Goal: Information Seeking & Learning: Learn about a topic

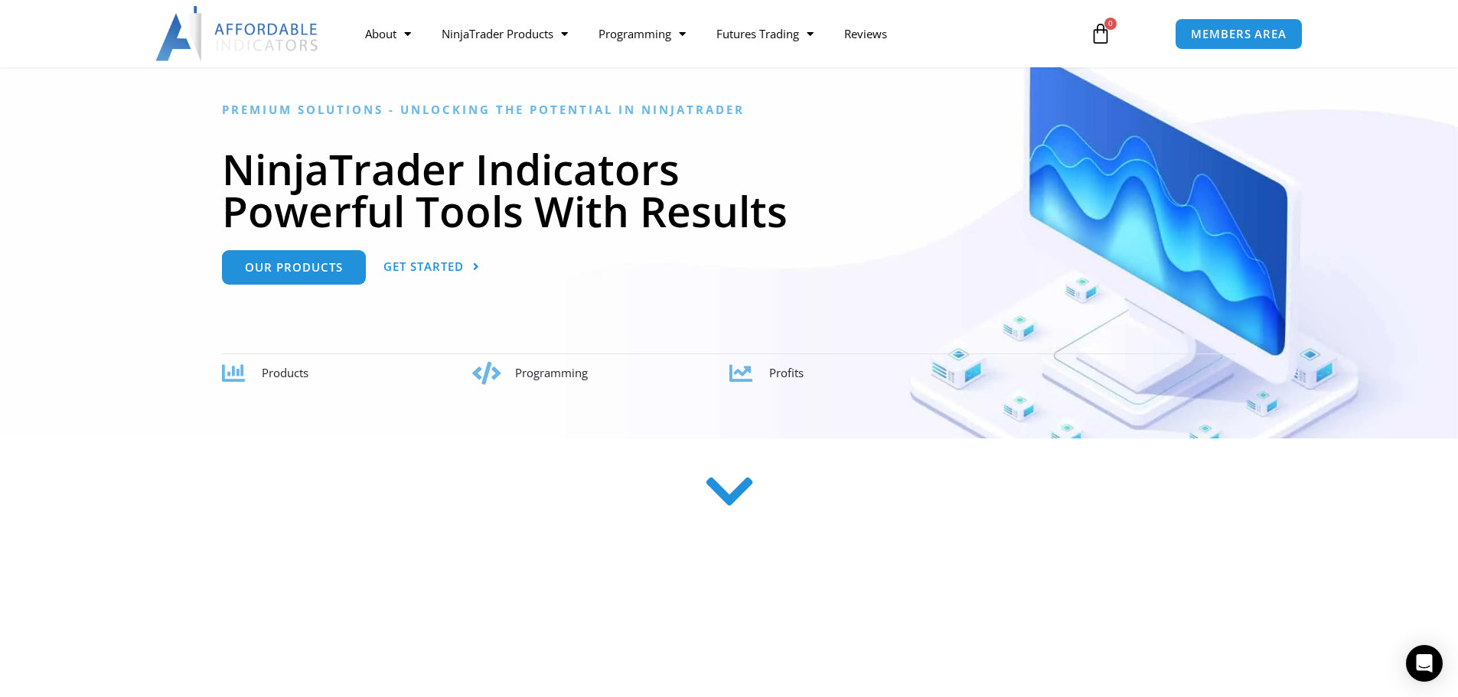
scroll to position [230, 0]
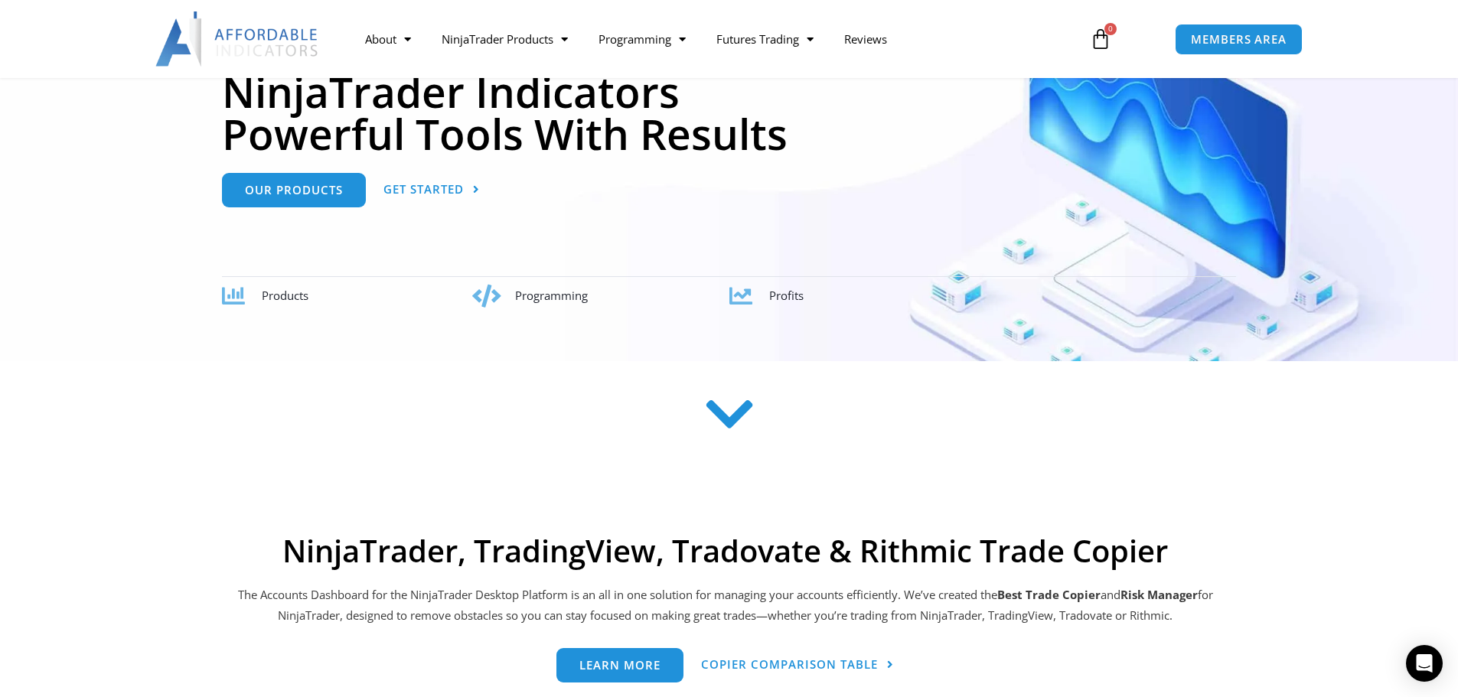
click at [740, 427] on icon at bounding box center [729, 414] width 54 height 54
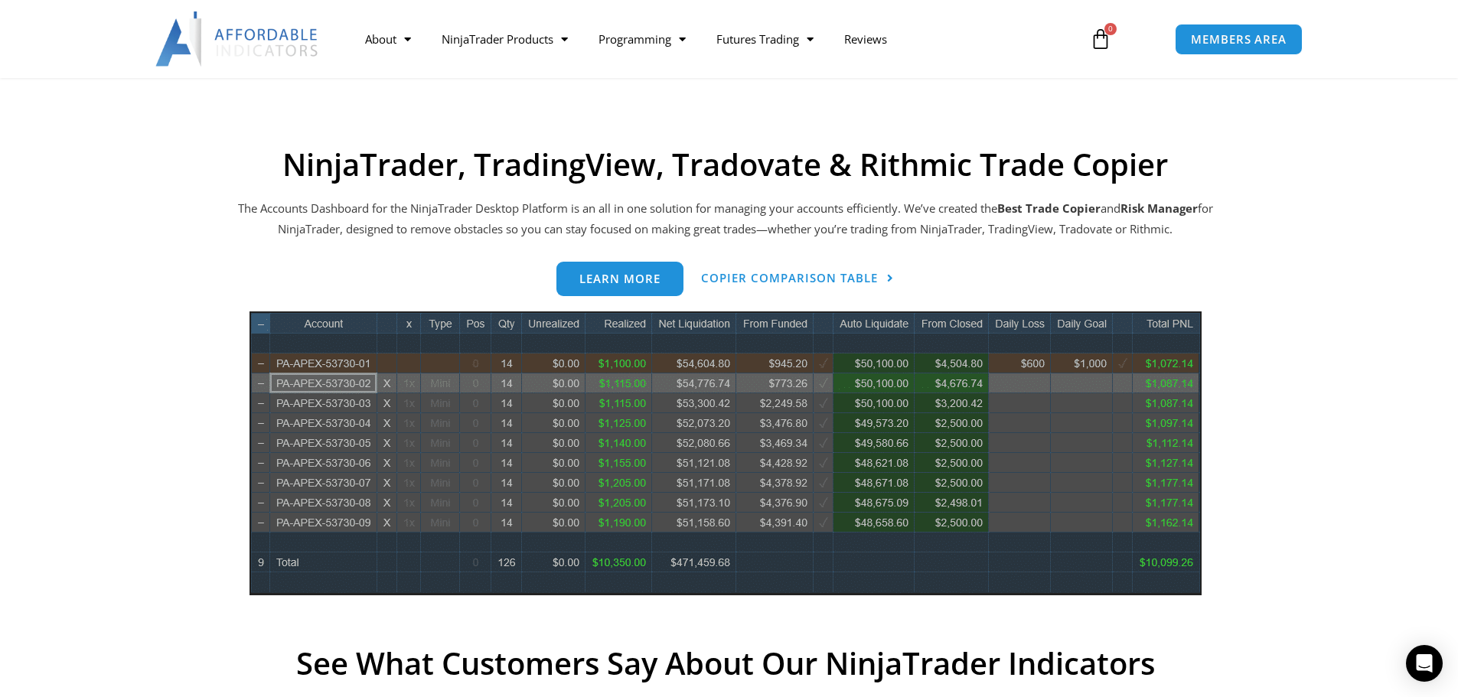
scroll to position [617, 0]
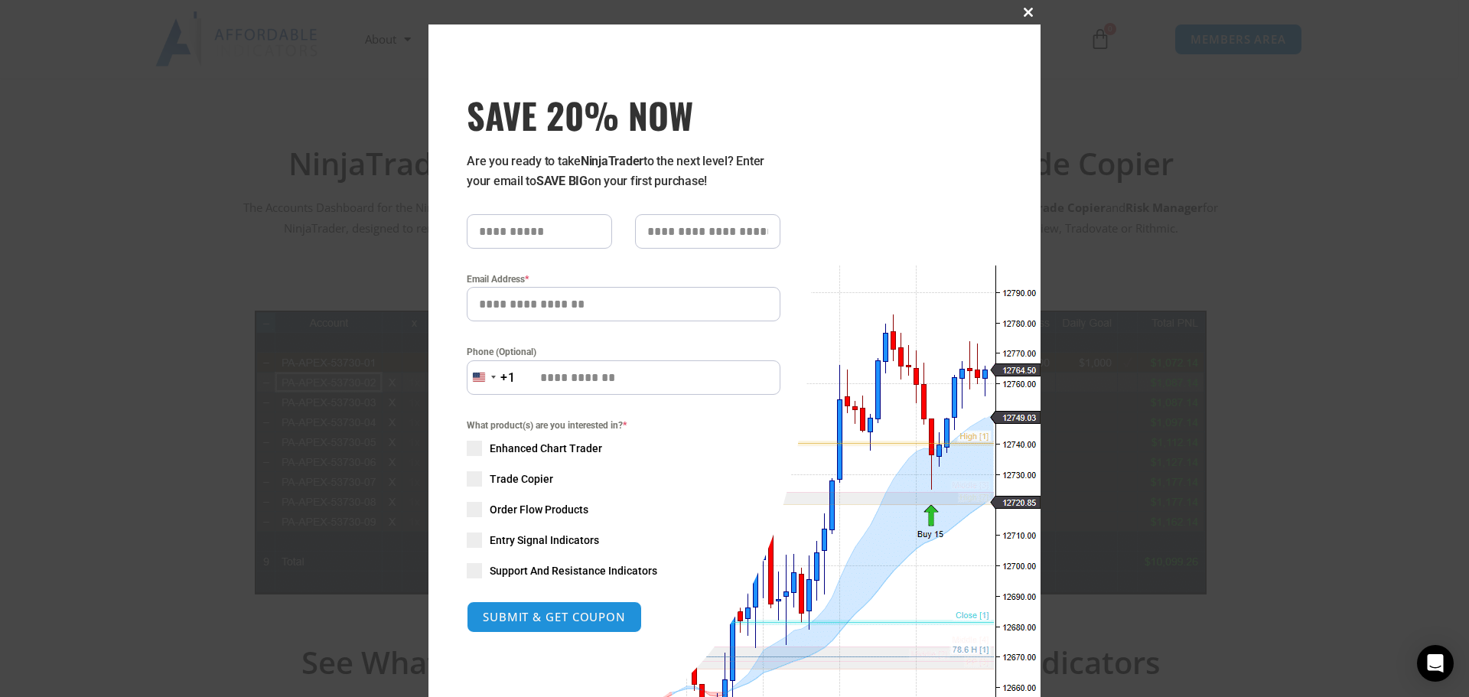
click at [1022, 8] on span "SAVE 20% NOW popup" at bounding box center [1028, 12] width 24 height 9
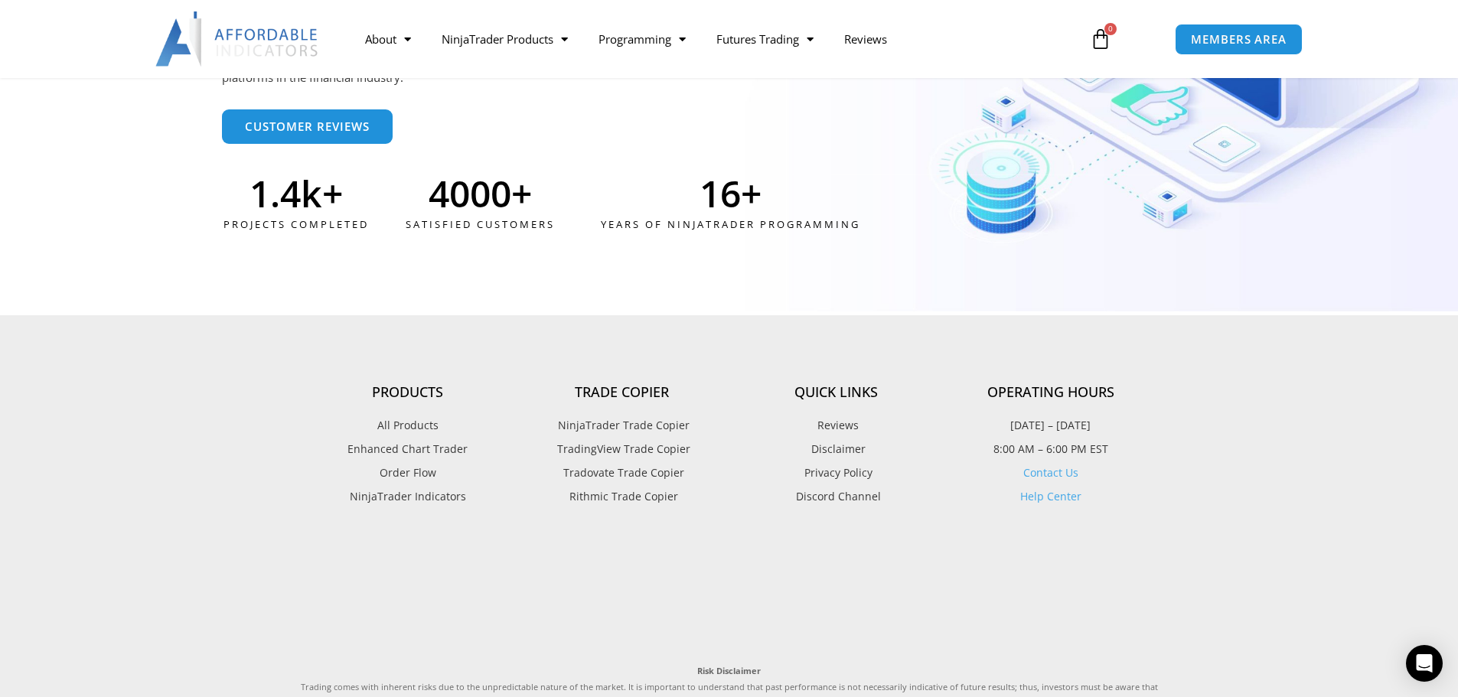
scroll to position [4060, 0]
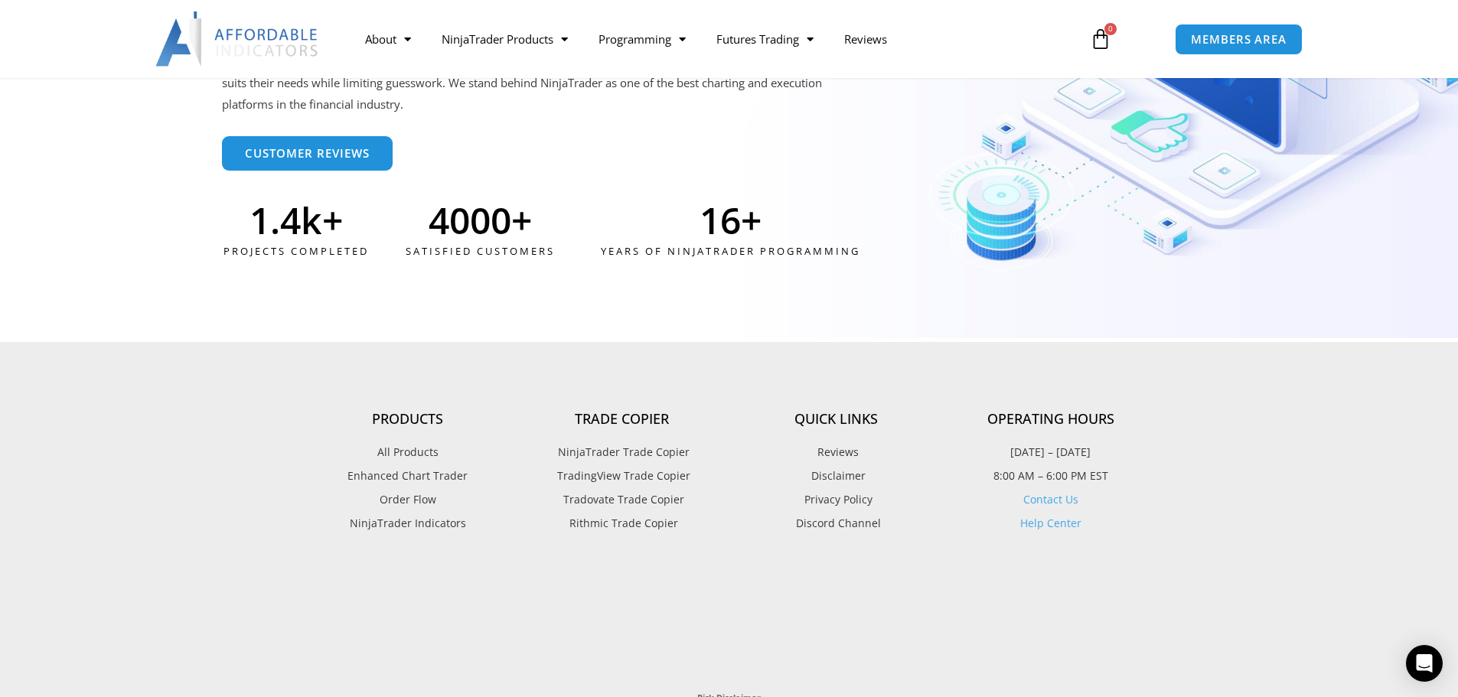
click at [643, 475] on span "TradingView Trade Copier" at bounding box center [621, 476] width 137 height 20
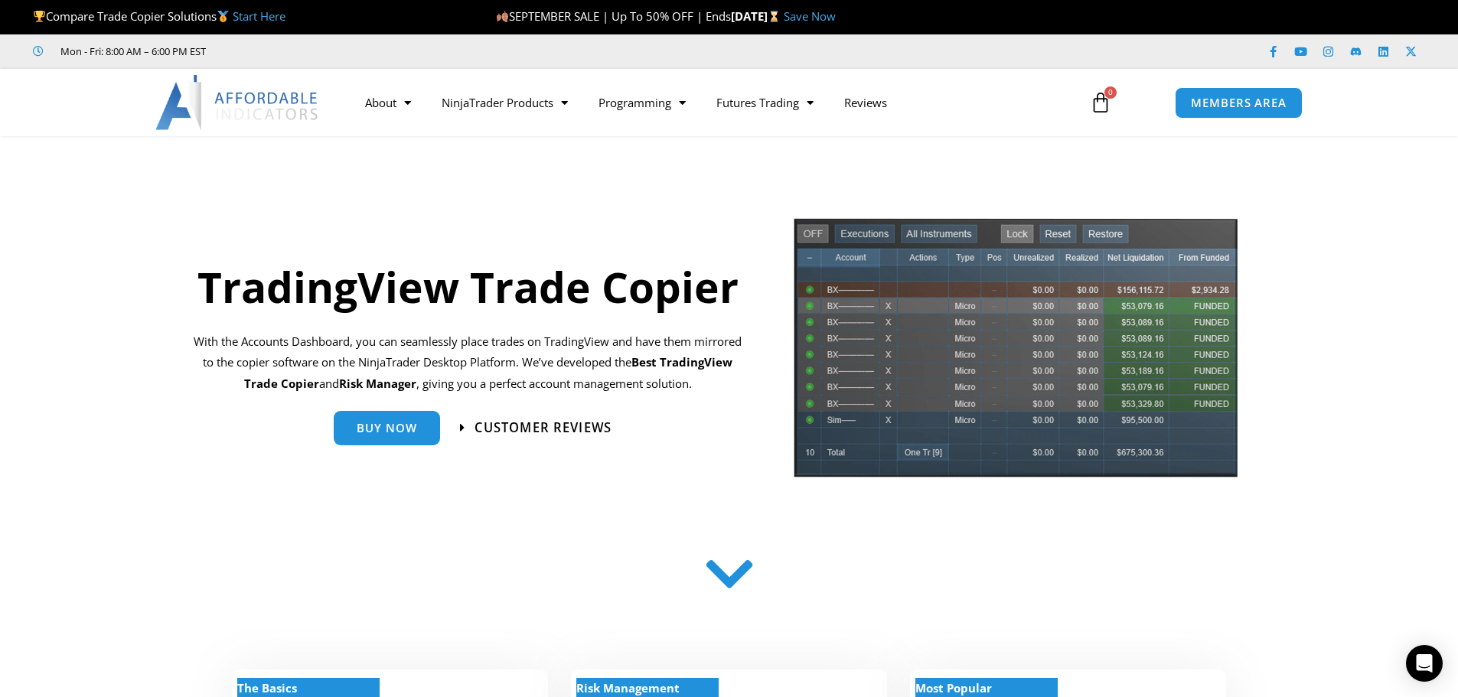
click at [518, 425] on span "Customer Reviews" at bounding box center [542, 427] width 137 height 13
